Goal: Transaction & Acquisition: Purchase product/service

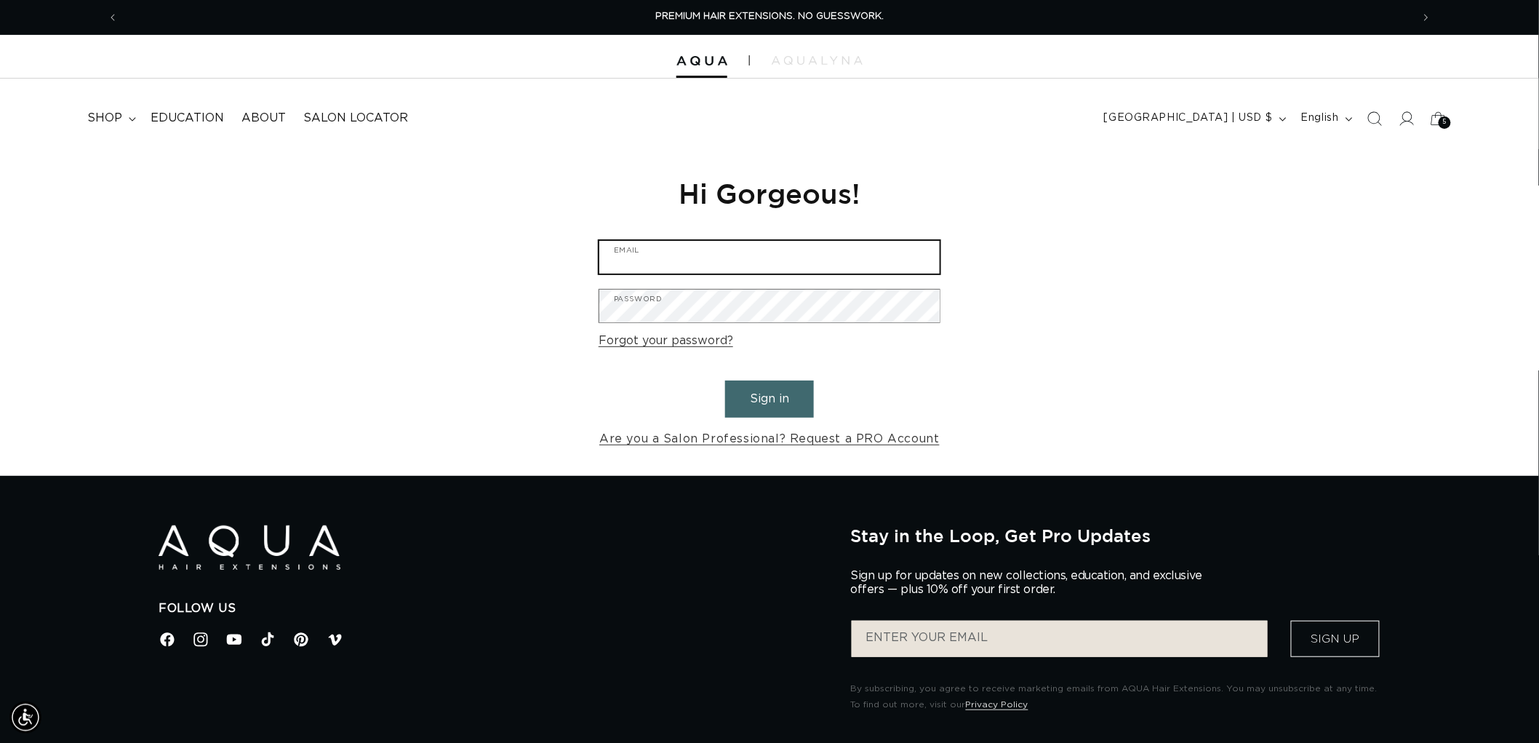
type input "[EMAIL_ADDRESS][DOMAIN_NAME]"
click at [788, 387] on button "Sign in" at bounding box center [769, 398] width 89 height 37
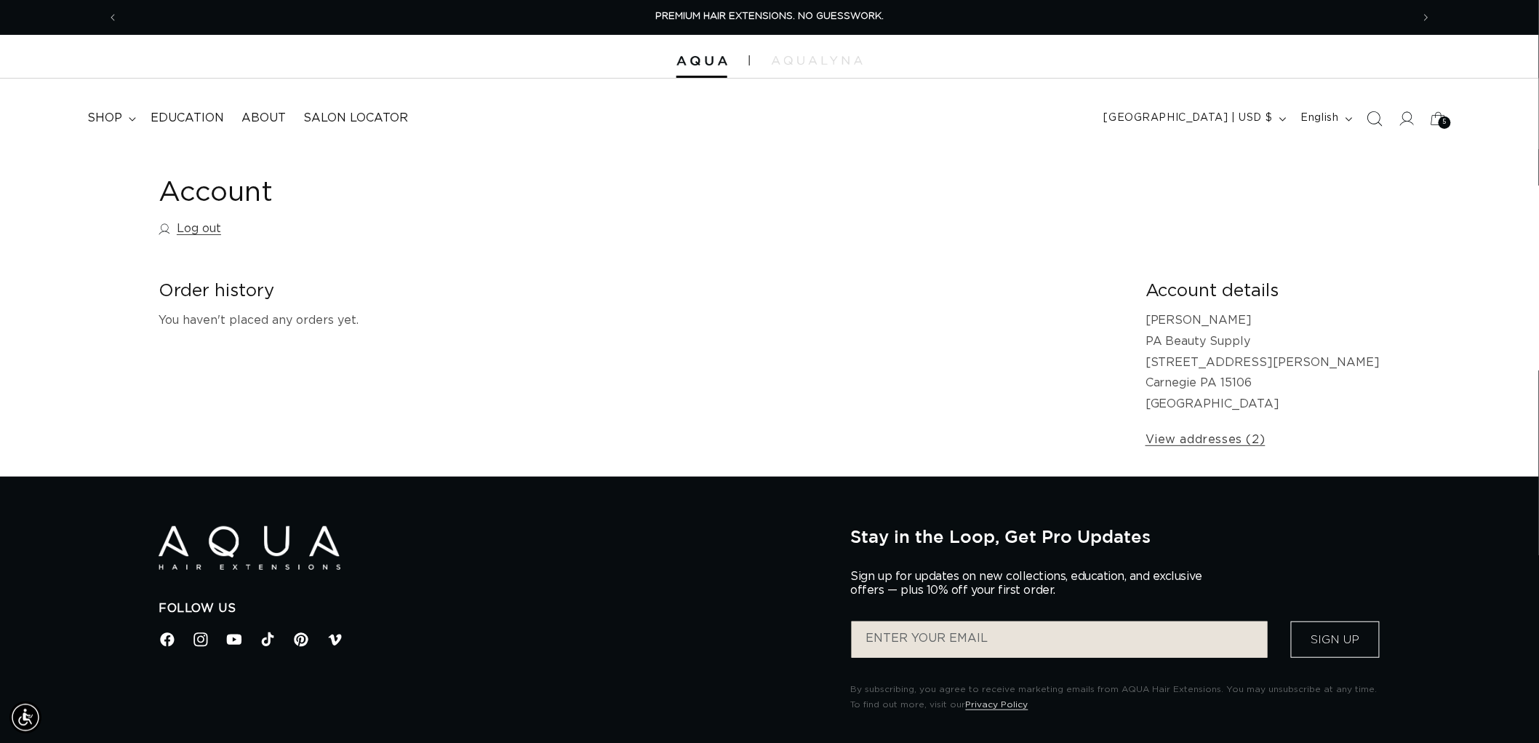
click at [1371, 109] on span "Search" at bounding box center [1375, 119] width 32 height 32
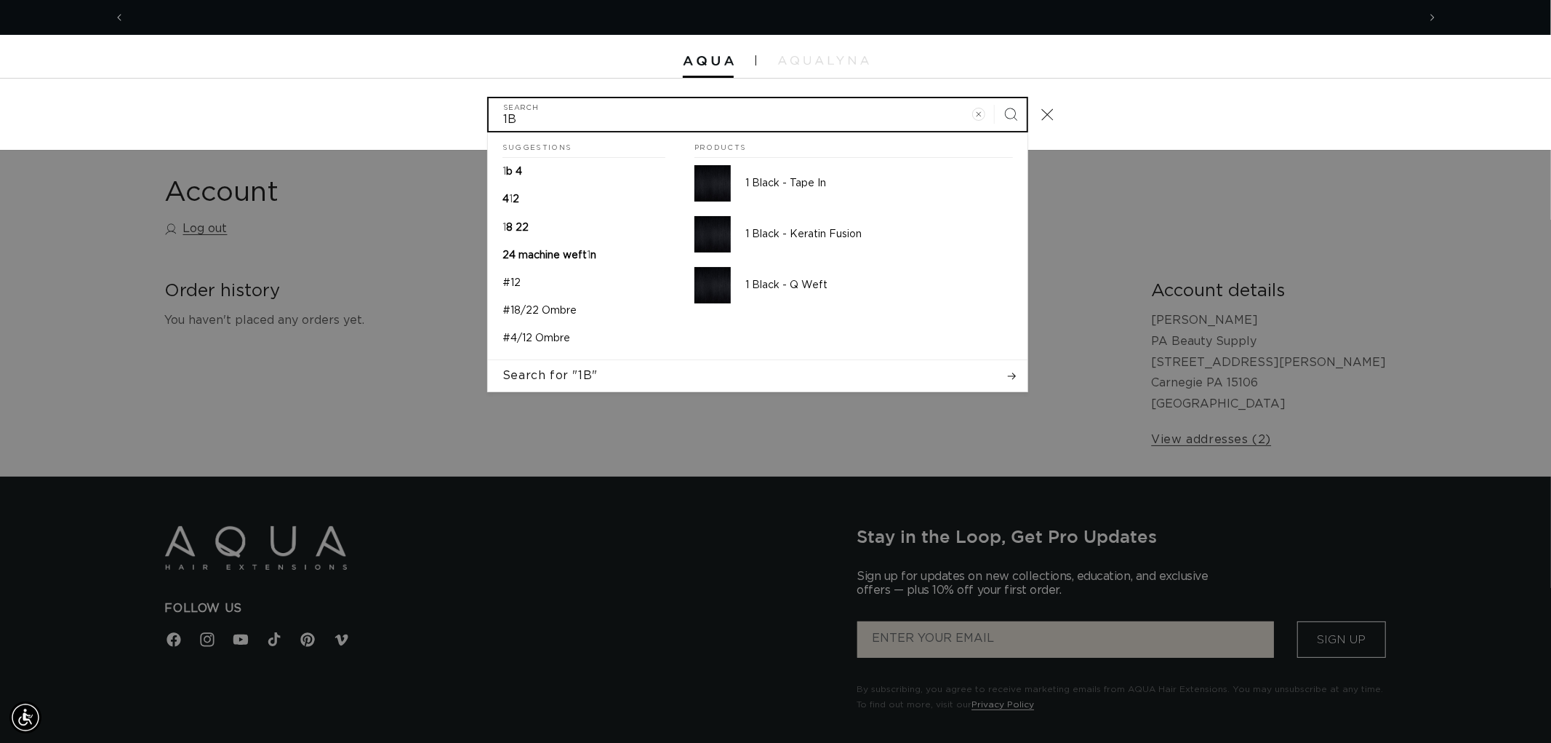
scroll to position [0, 1292]
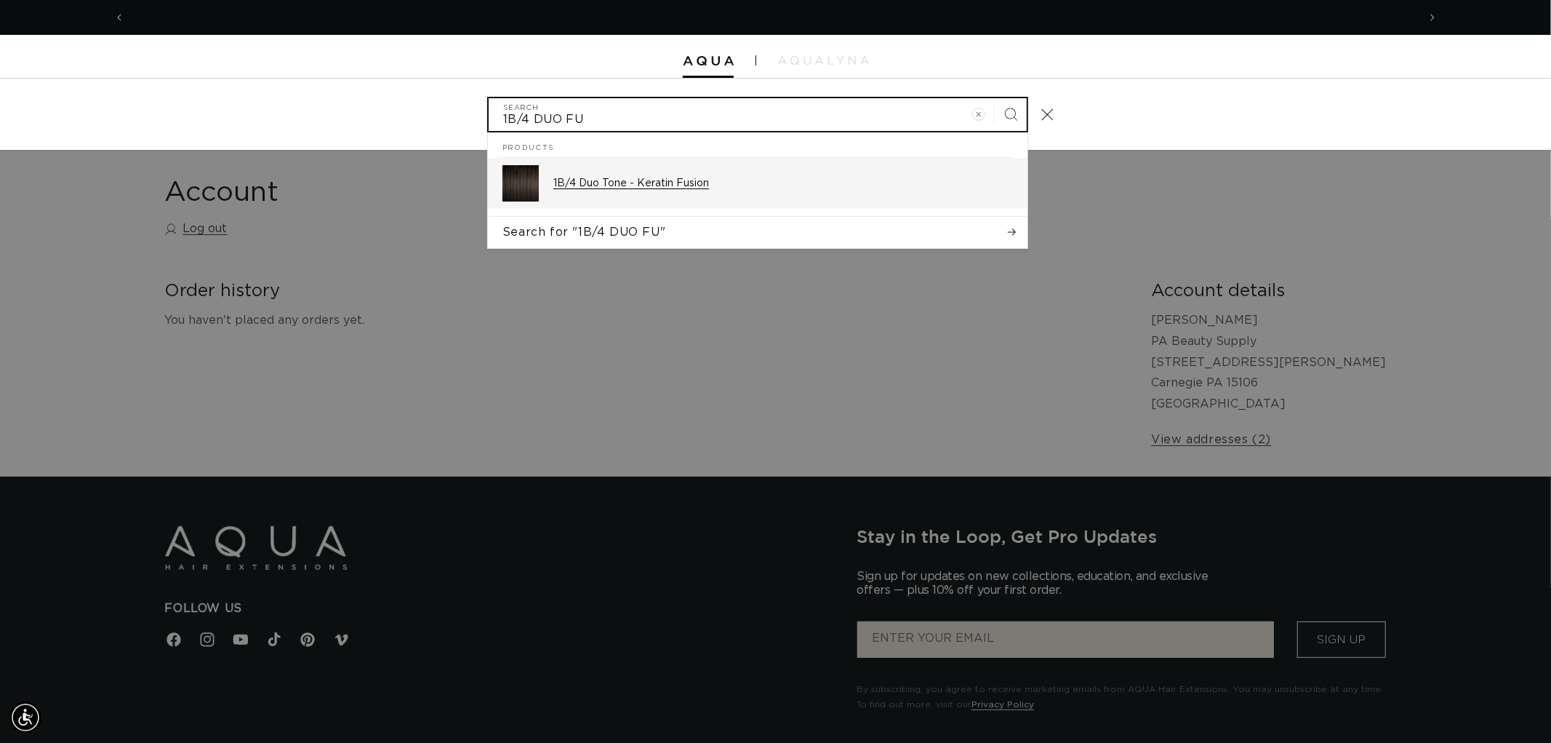
type input "1B/4 DUO FU"
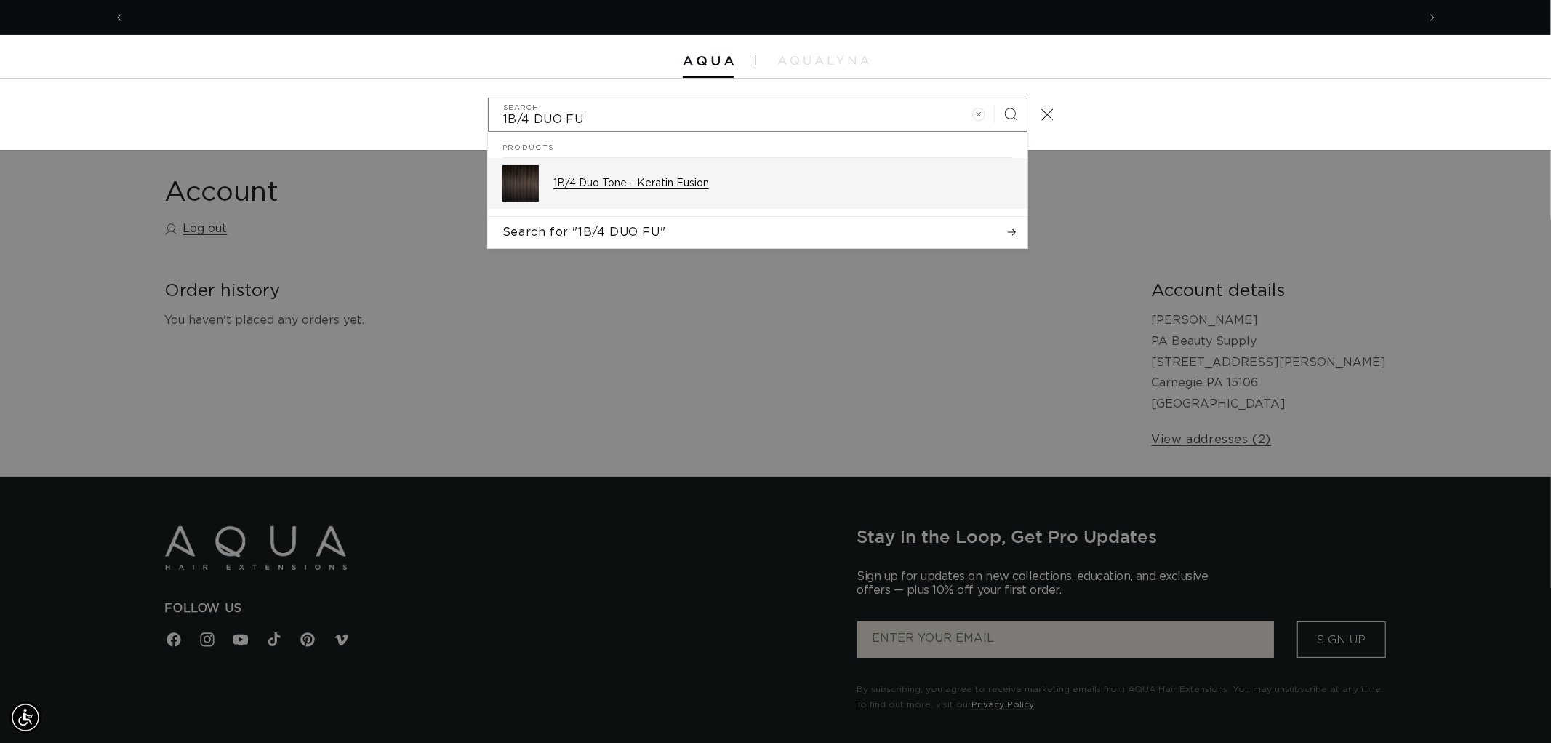
click at [772, 193] on div "1B/4 Duo Tone - Keratin Fusion" at bounding box center [783, 183] width 460 height 36
